Goal: Task Accomplishment & Management: Use online tool/utility

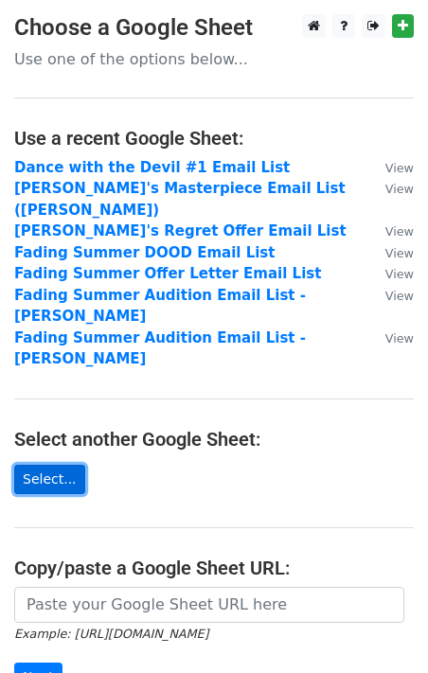
click at [60, 465] on link "Select..." at bounding box center [49, 479] width 71 height 29
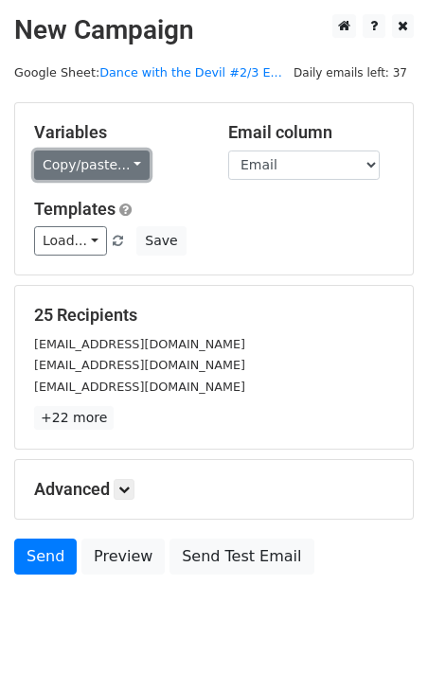
click at [99, 170] on link "Copy/paste..." at bounding box center [92, 165] width 116 height 29
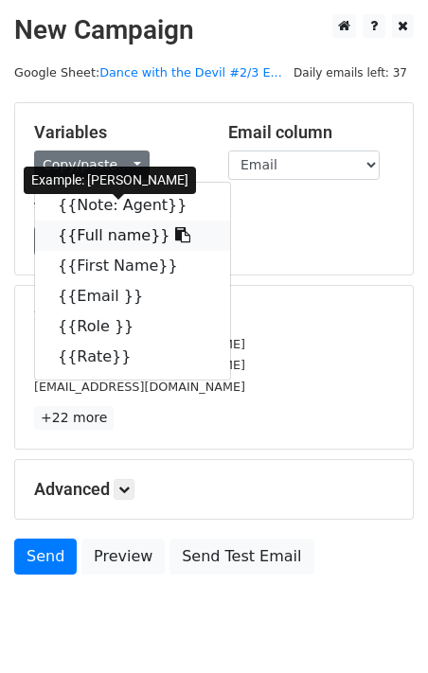
click at [112, 239] on link "{{Full name}}" at bounding box center [132, 236] width 195 height 30
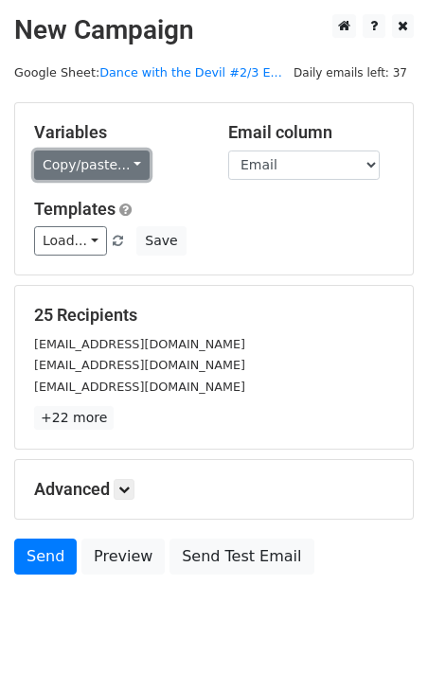
click at [57, 163] on link "Copy/paste..." at bounding box center [92, 165] width 116 height 29
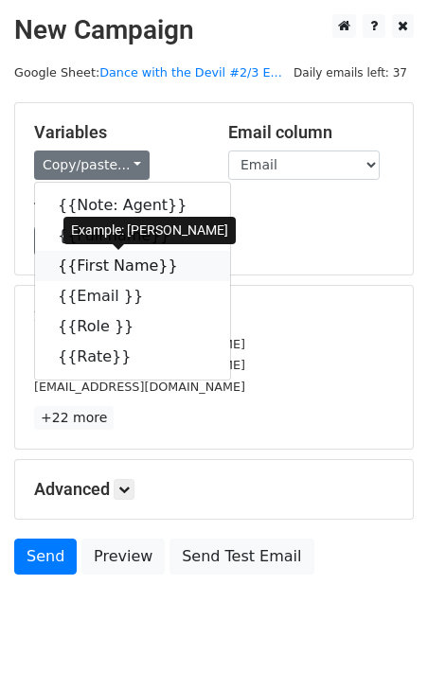
click at [126, 260] on link "{{First Name}}" at bounding box center [132, 266] width 195 height 30
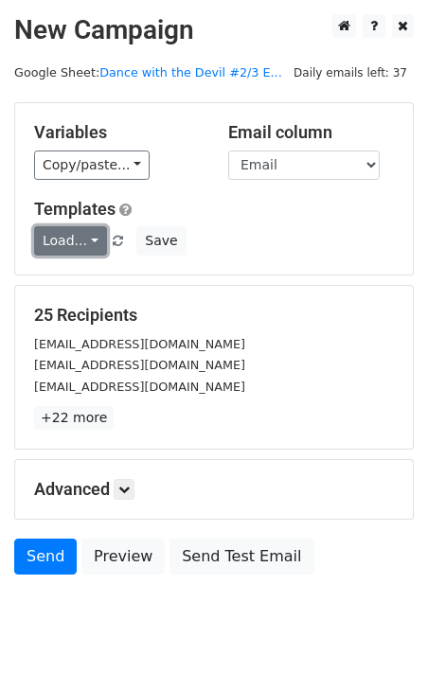
click at [78, 238] on link "Load..." at bounding box center [70, 240] width 73 height 29
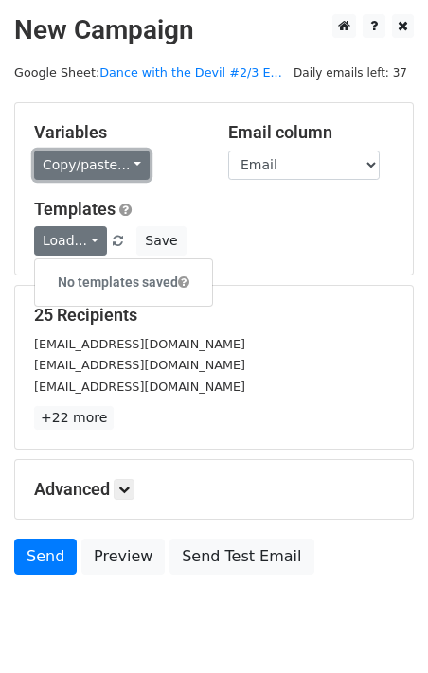
click at [107, 166] on link "Copy/paste..." at bounding box center [92, 165] width 116 height 29
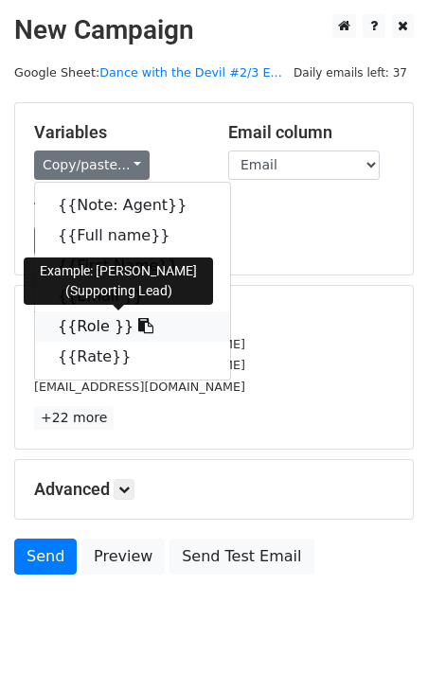
click at [89, 326] on link "{{Role }}" at bounding box center [132, 327] width 195 height 30
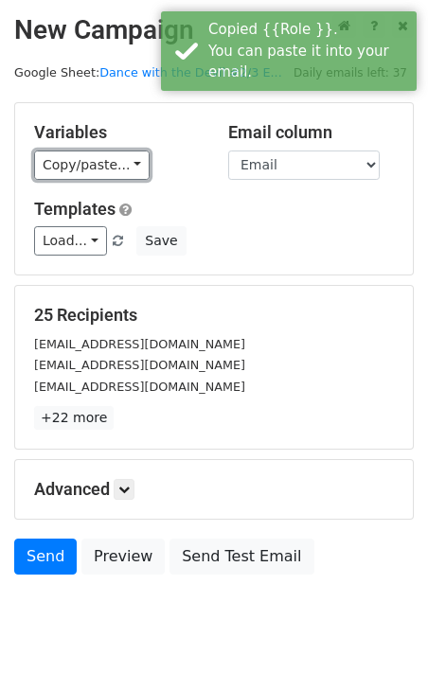
click at [84, 167] on link "Copy/paste..." at bounding box center [92, 165] width 116 height 29
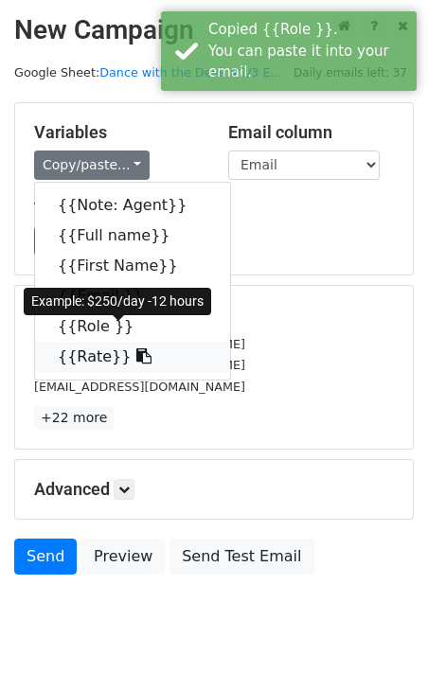
click at [136, 364] on icon at bounding box center [143, 356] width 15 height 15
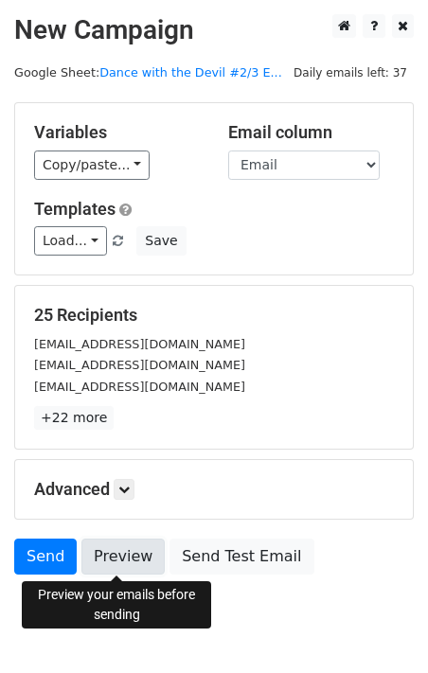
click at [127, 560] on link "Preview" at bounding box center [122, 557] width 83 height 36
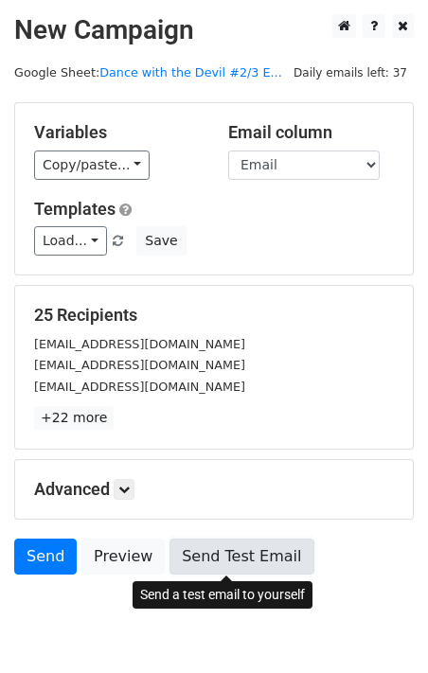
click at [261, 562] on link "Send Test Email" at bounding box center [242, 557] width 144 height 36
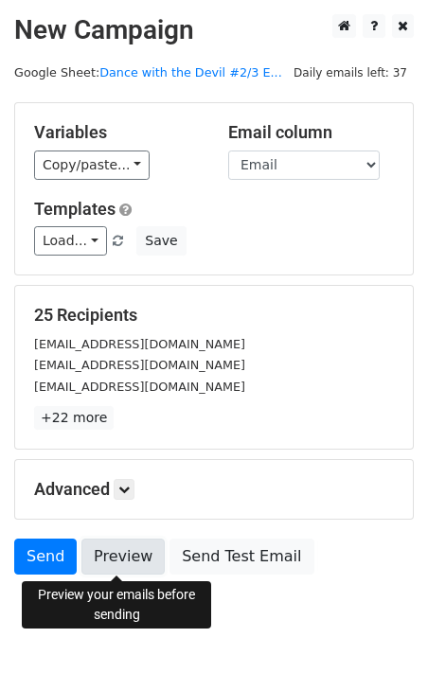
click at [121, 561] on link "Preview" at bounding box center [122, 557] width 83 height 36
